Goal: Use online tool/utility: Use online tool/utility

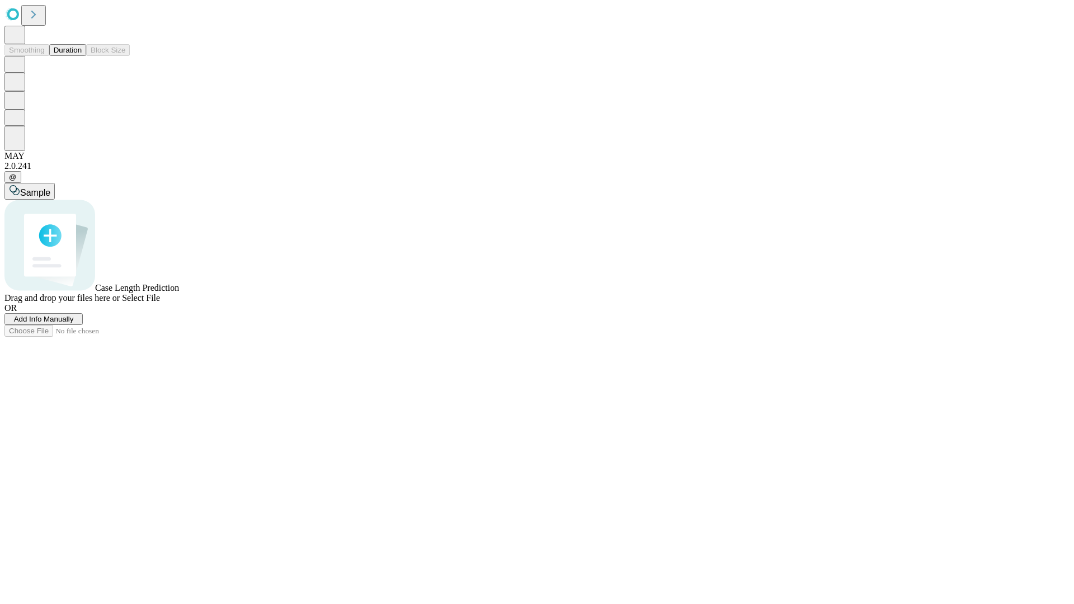
click at [160, 303] on span "Select File" at bounding box center [141, 298] width 38 height 10
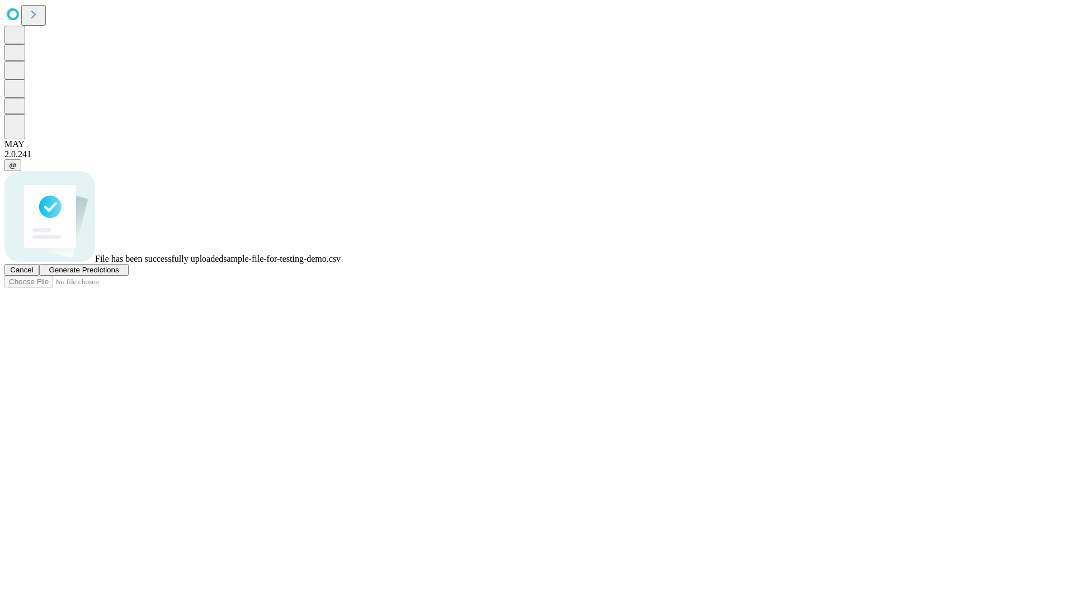
click at [119, 274] on span "Generate Predictions" at bounding box center [84, 270] width 70 height 8
